Goal: Information Seeking & Learning: Learn about a topic

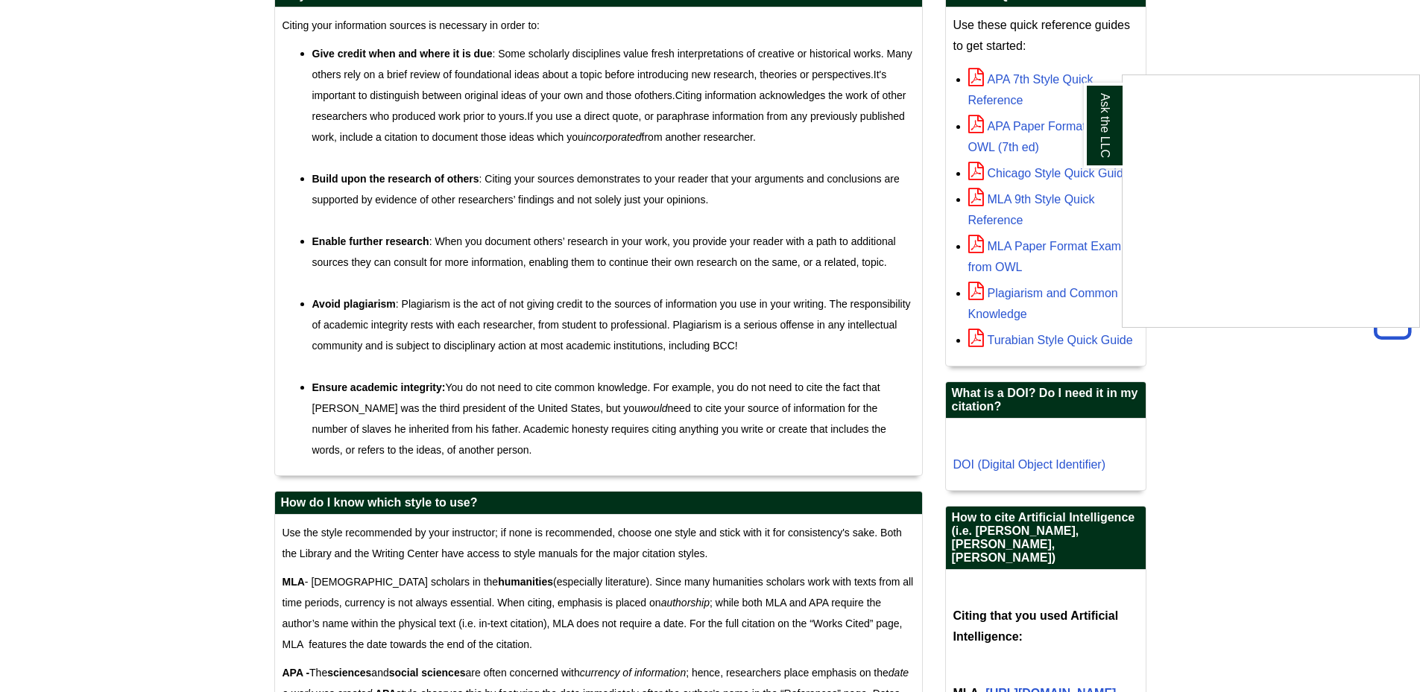
scroll to position [521, 0]
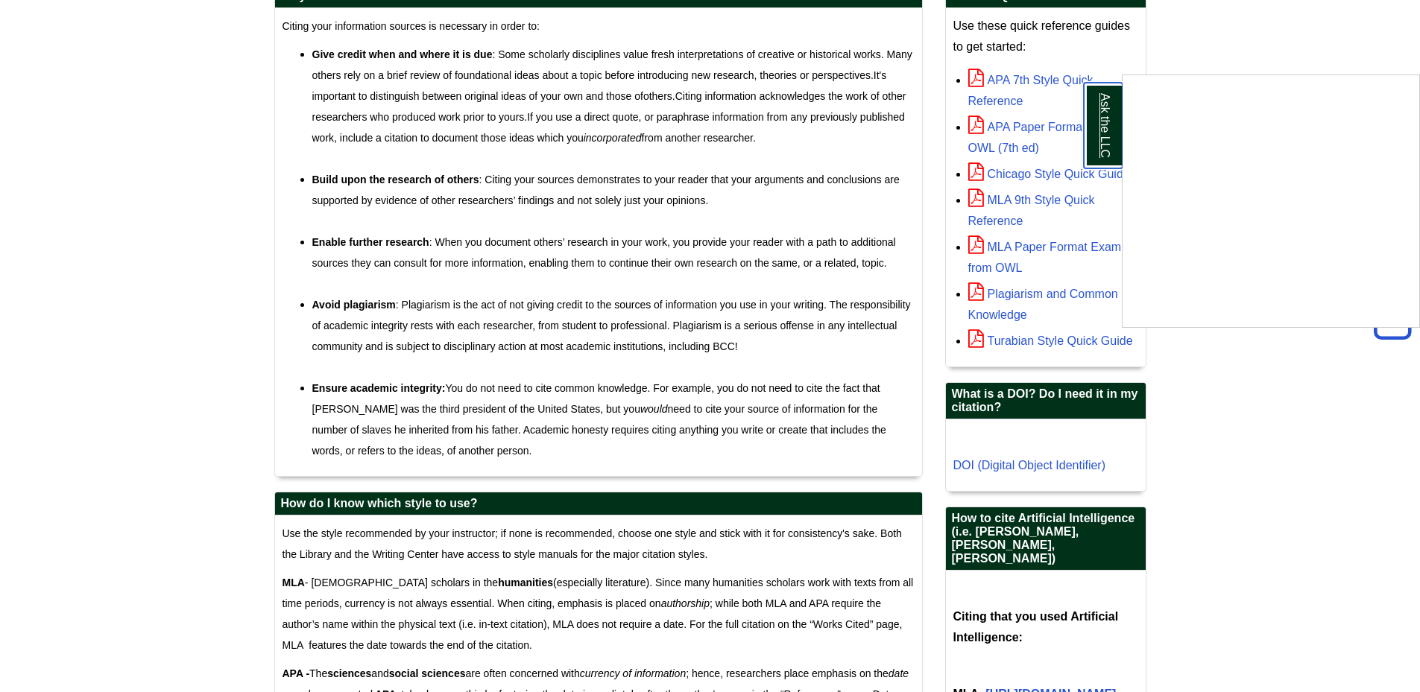
click at [1114, 135] on link "Ask the LLC" at bounding box center [1103, 126] width 39 height 86
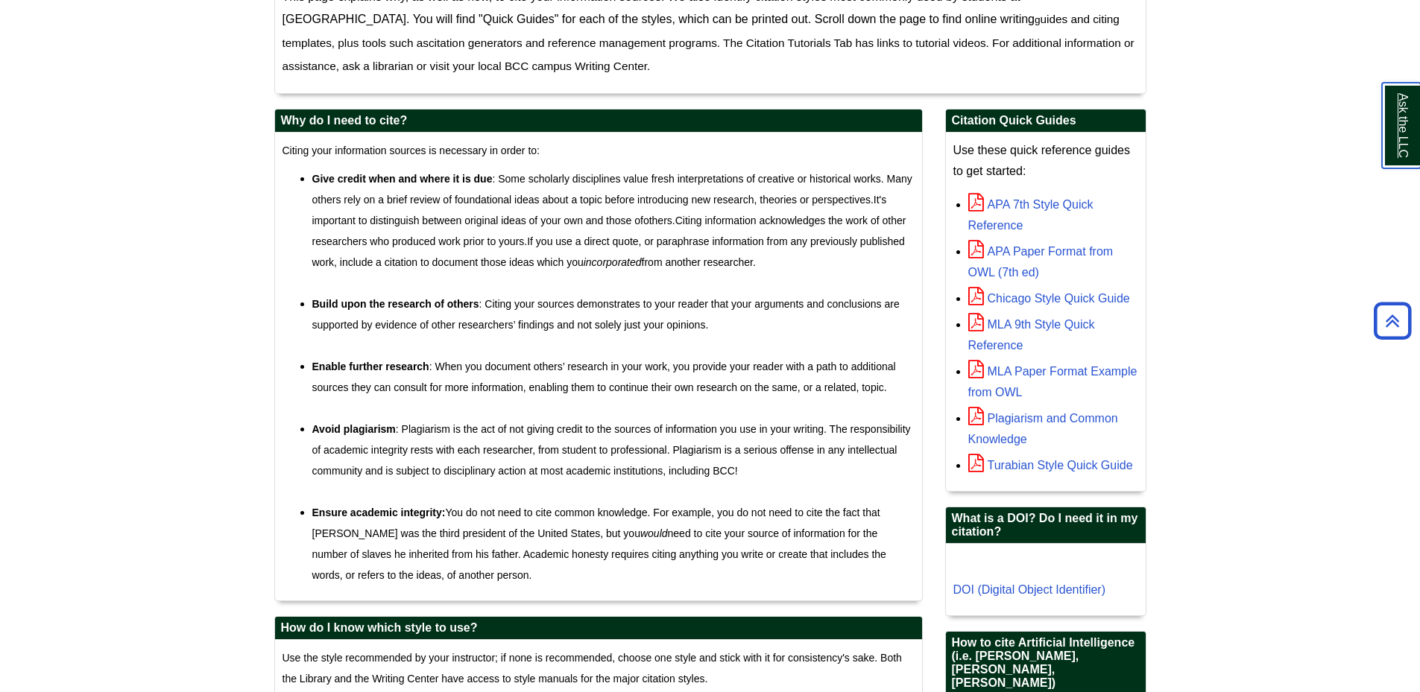
scroll to position [372, 0]
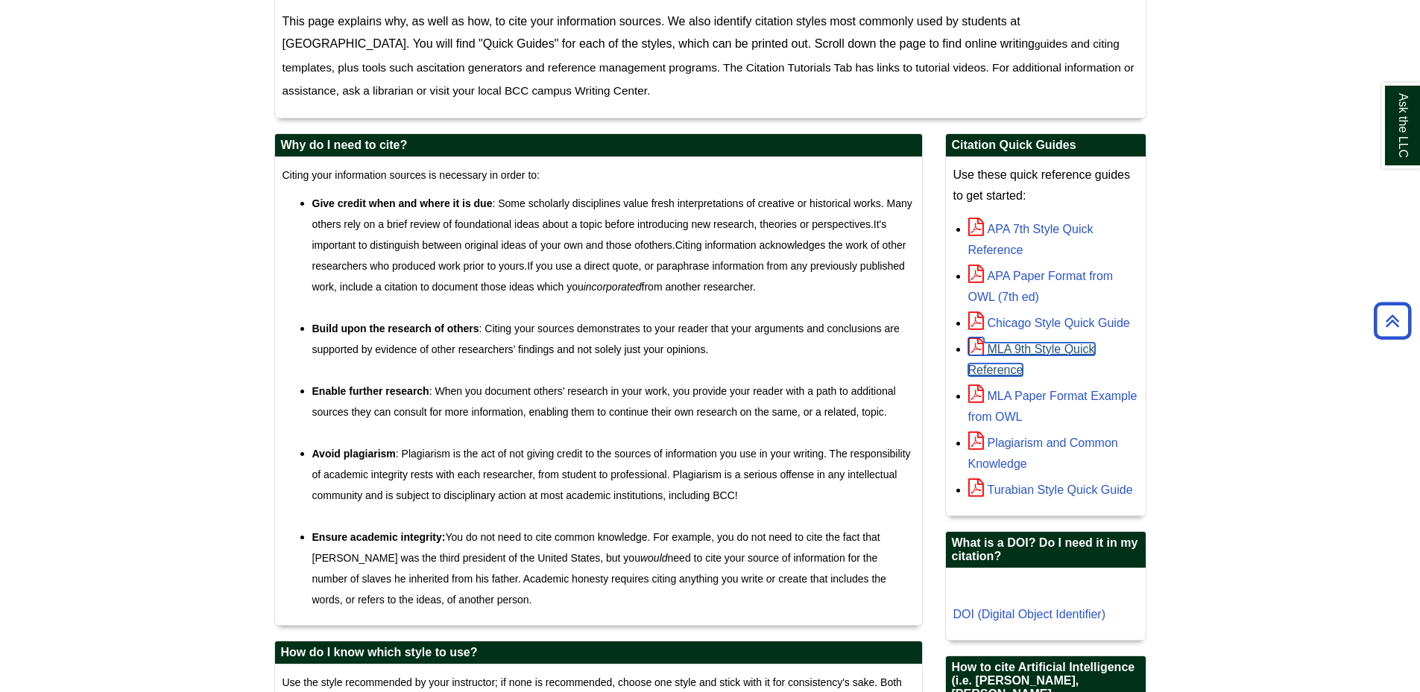
click at [1020, 350] on link "MLA 9th Style Quick Reference" at bounding box center [1031, 360] width 127 height 34
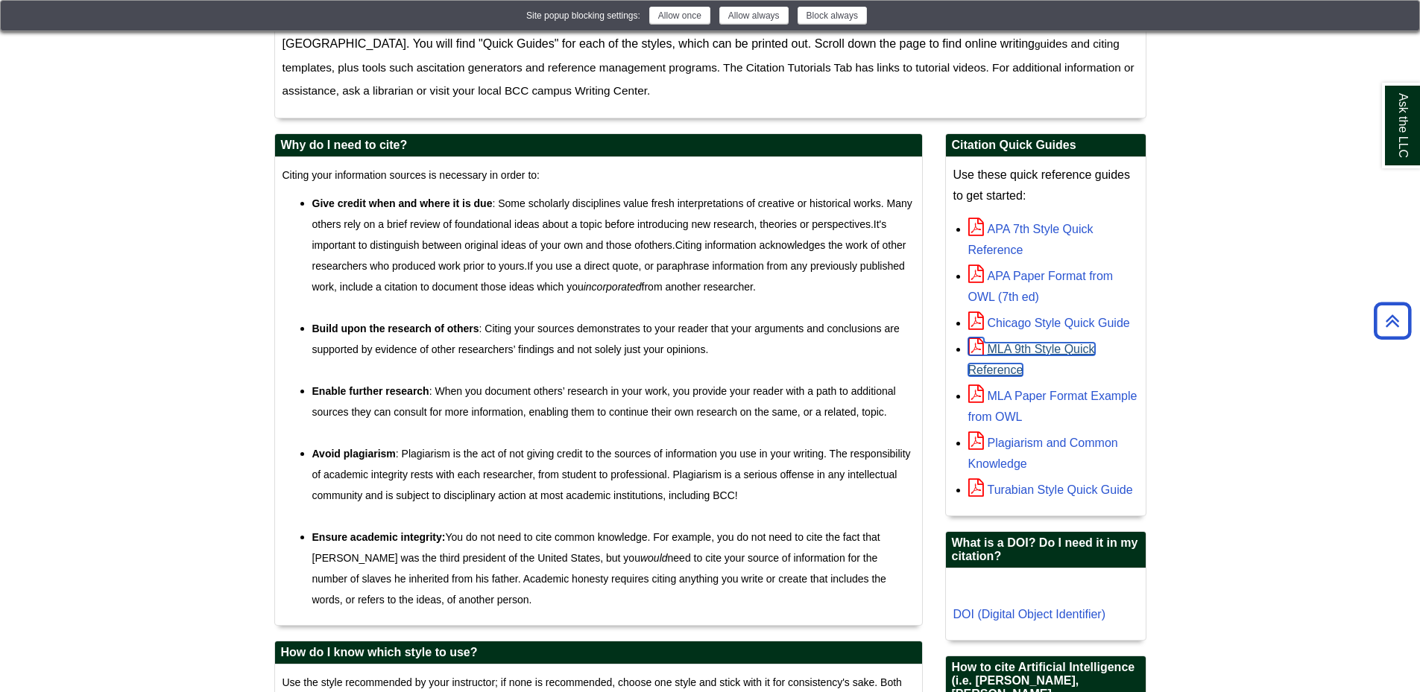
click at [1050, 349] on link "MLA 9th Style Quick Reference" at bounding box center [1031, 360] width 127 height 34
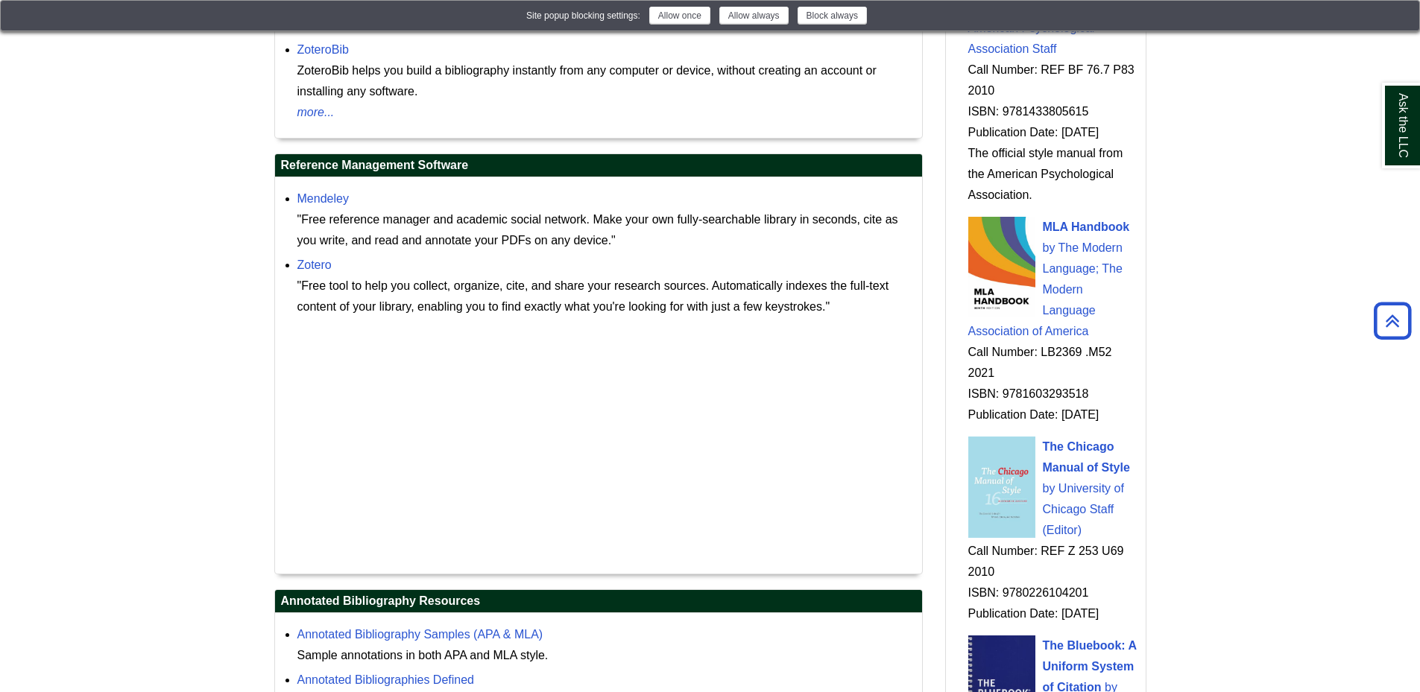
scroll to position [1639, 0]
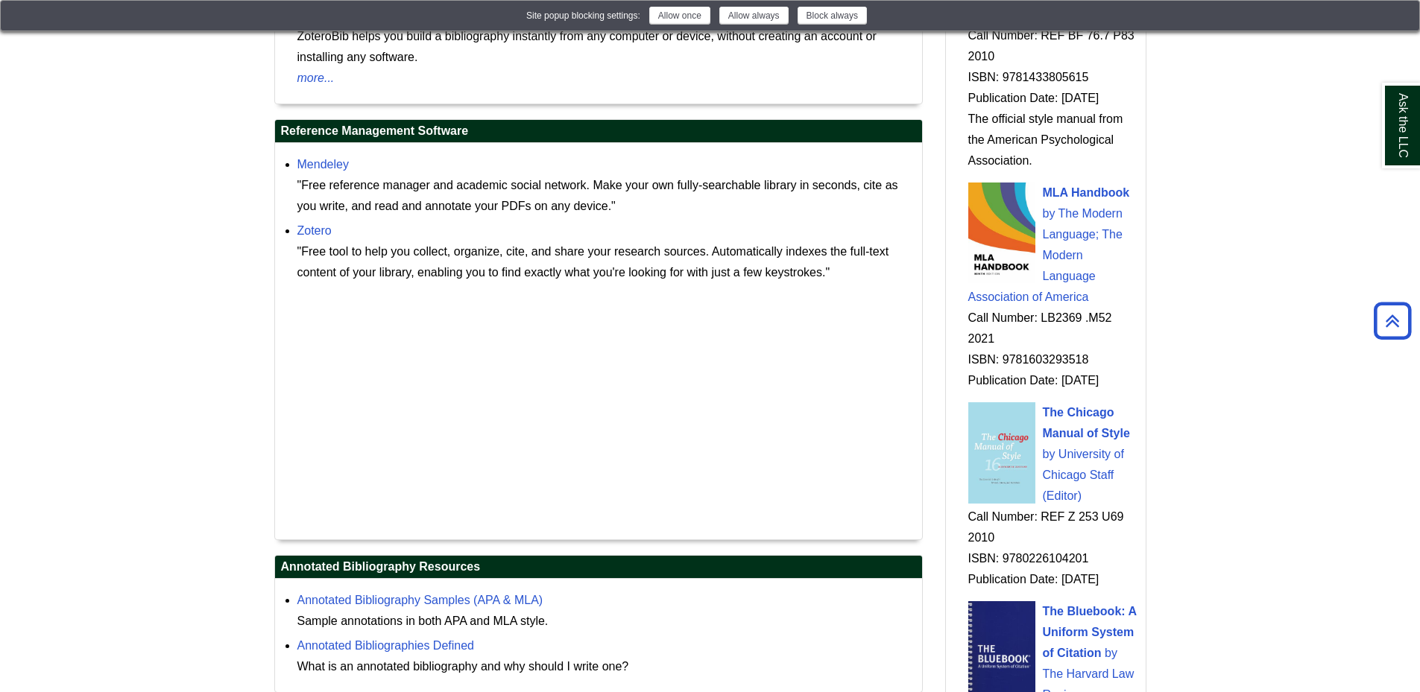
click at [1074, 281] on div "MLA Handbook by The Modern Language; The Modern Language Association of America…" at bounding box center [1053, 287] width 170 height 209
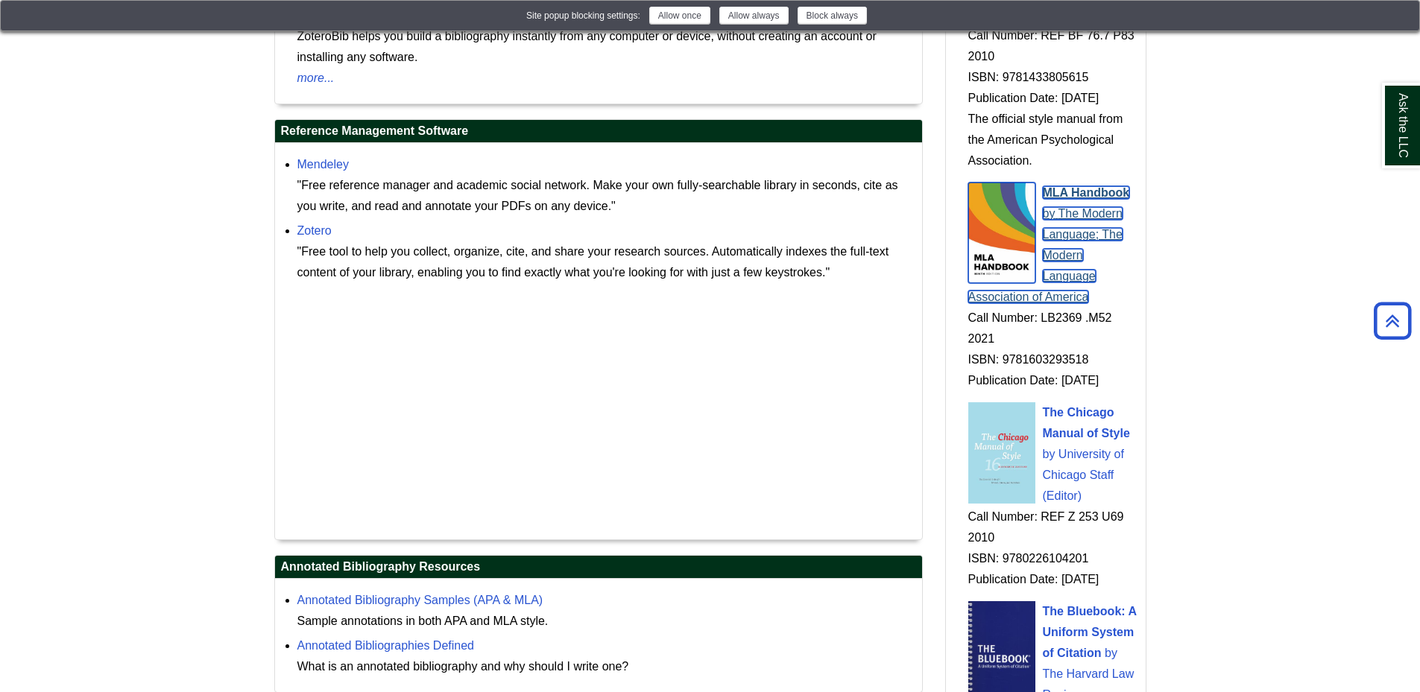
click at [1085, 271] on span "The Modern Language; The Modern Language Association of America" at bounding box center [1045, 255] width 154 height 96
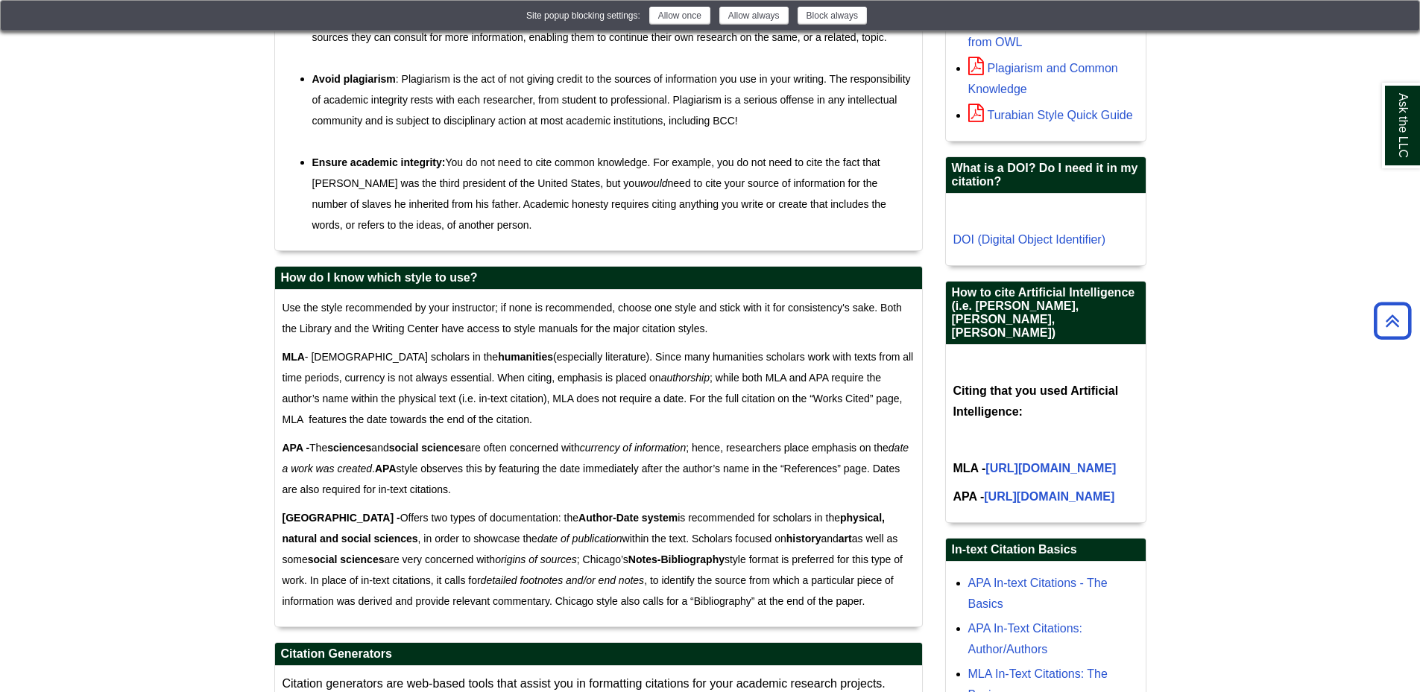
scroll to position [819, 0]
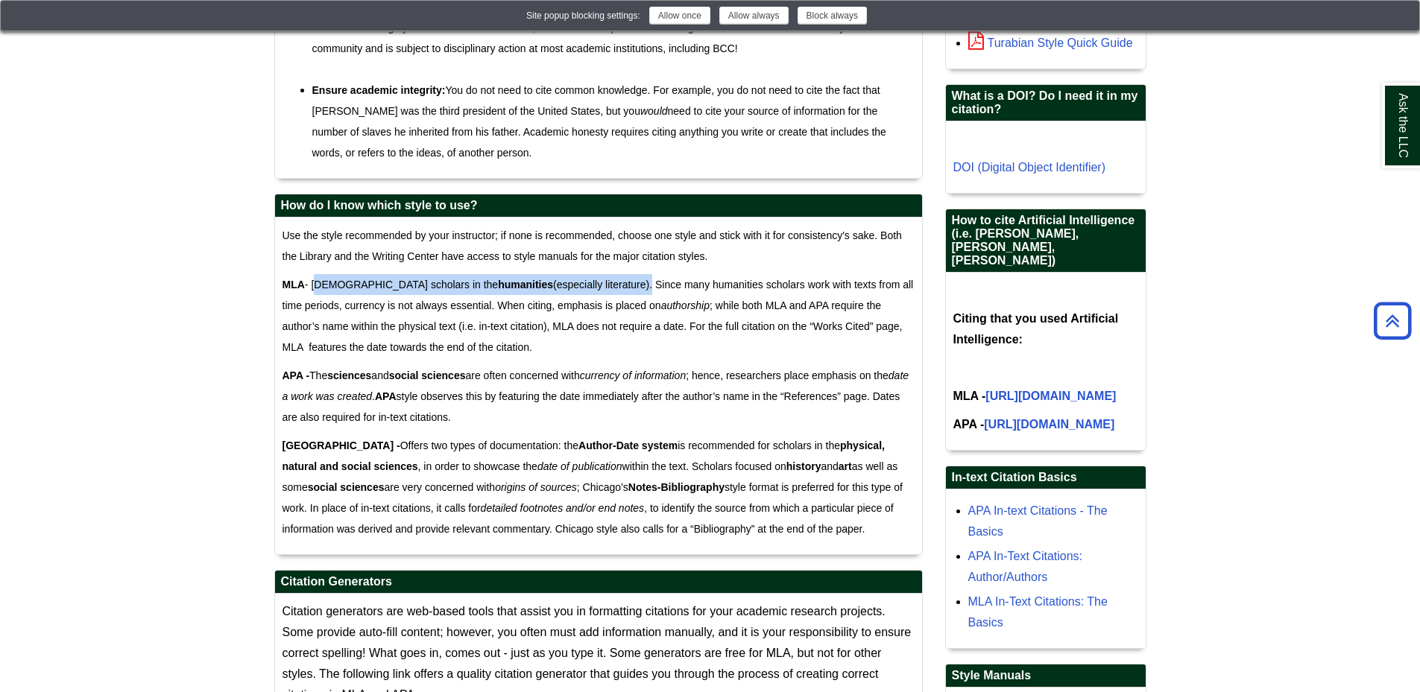
drag, startPoint x: 315, startPoint y: 283, endPoint x: 575, endPoint y: 280, distance: 259.4
click at [575, 280] on span "MLA - [DEMOGRAPHIC_DATA] scholars in the humanities (especially literature). Si…" at bounding box center [598, 316] width 631 height 75
copy span "[DEMOGRAPHIC_DATA] scholars in the humanities (especially literature)"
